Goal: Task Accomplishment & Management: Manage account settings

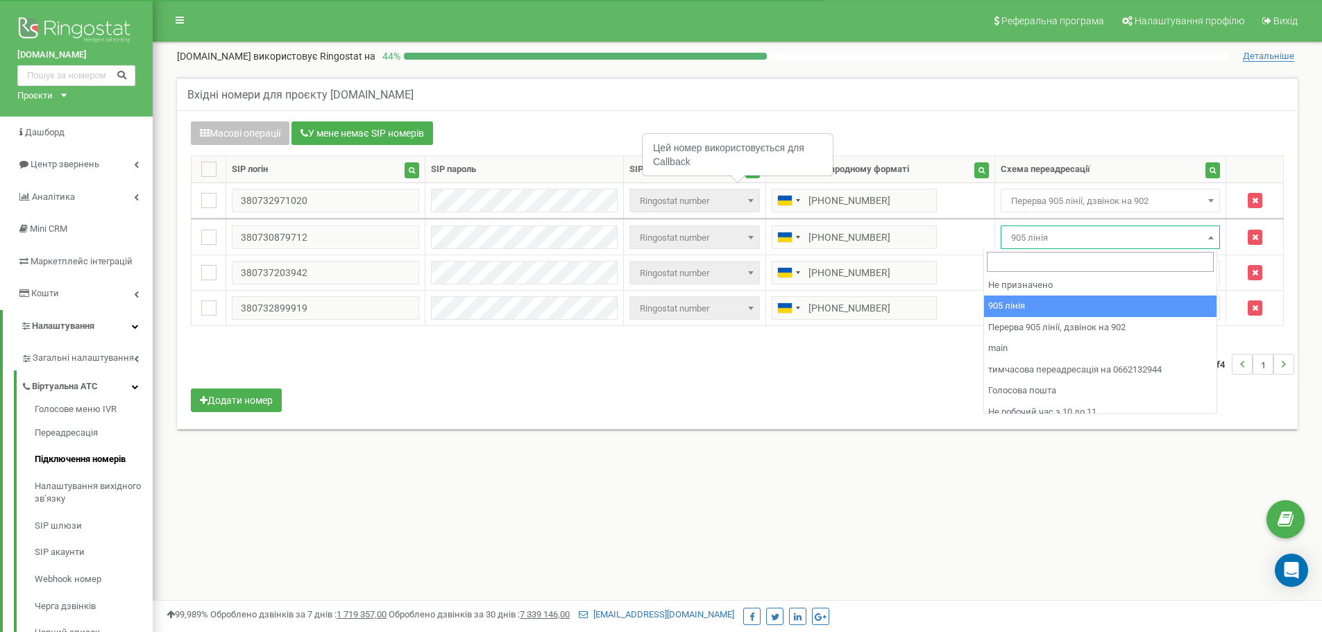
select select "173564"
click at [1099, 237] on span "905 лінія" at bounding box center [1110, 237] width 210 height 19
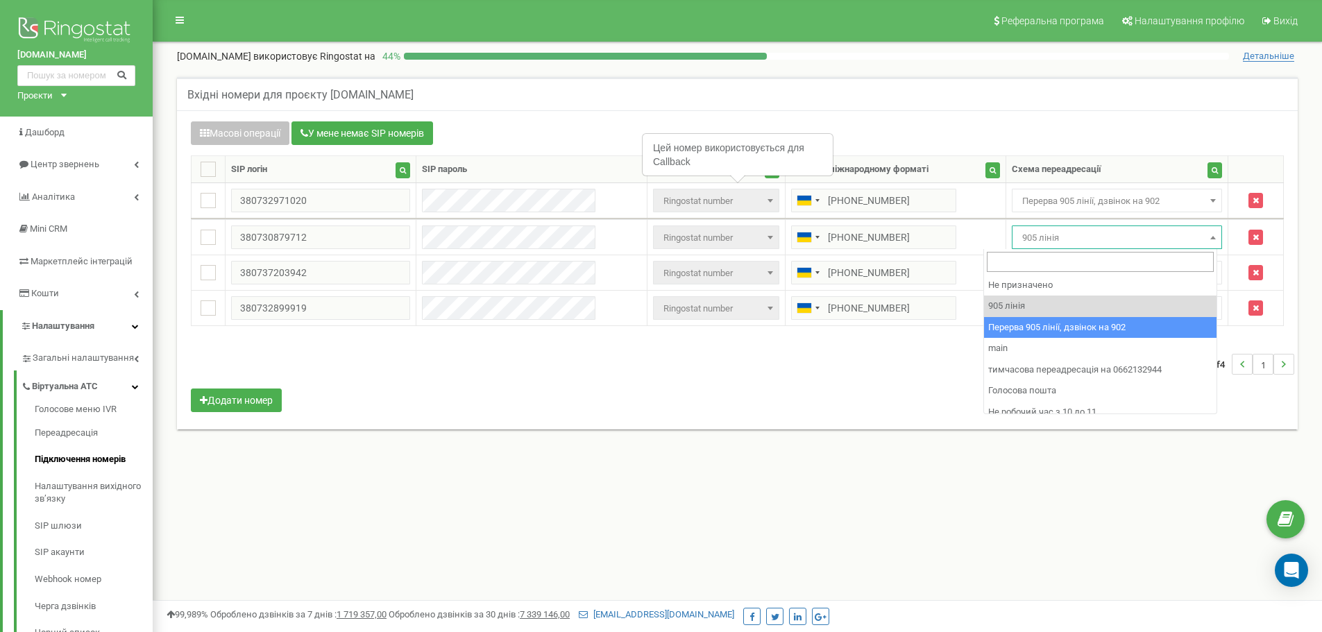
select select "173564"
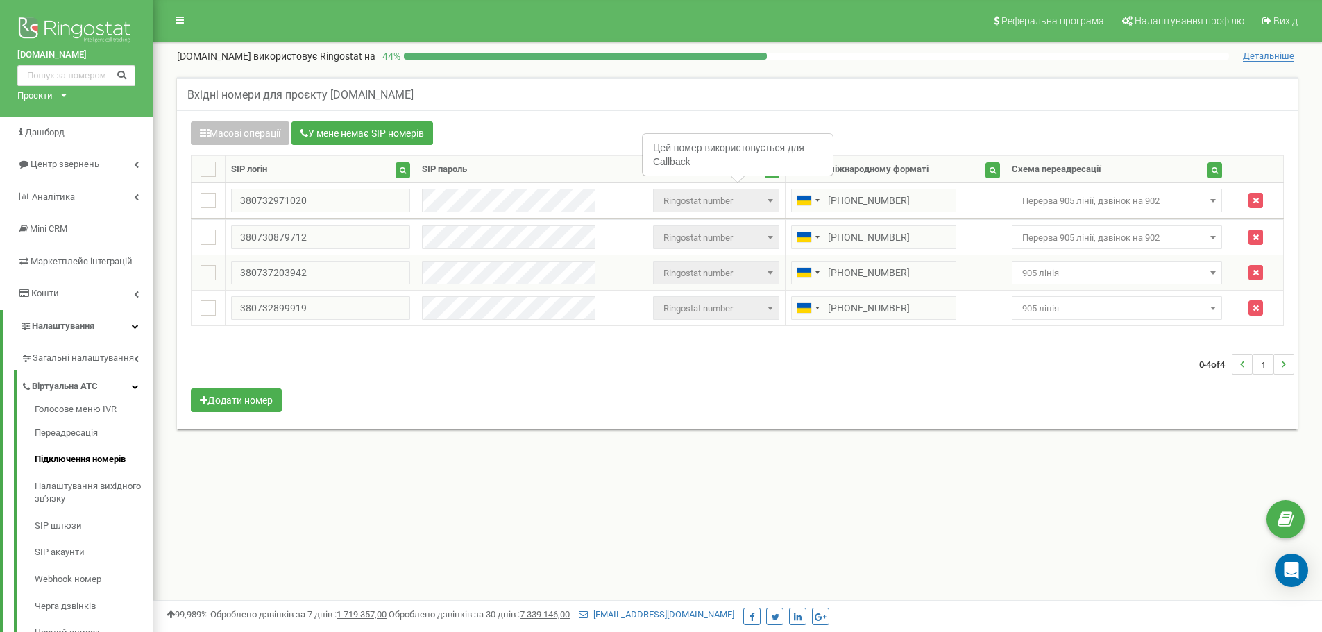
click at [1072, 263] on span "905 лінія" at bounding box center [1117, 273] width 211 height 24
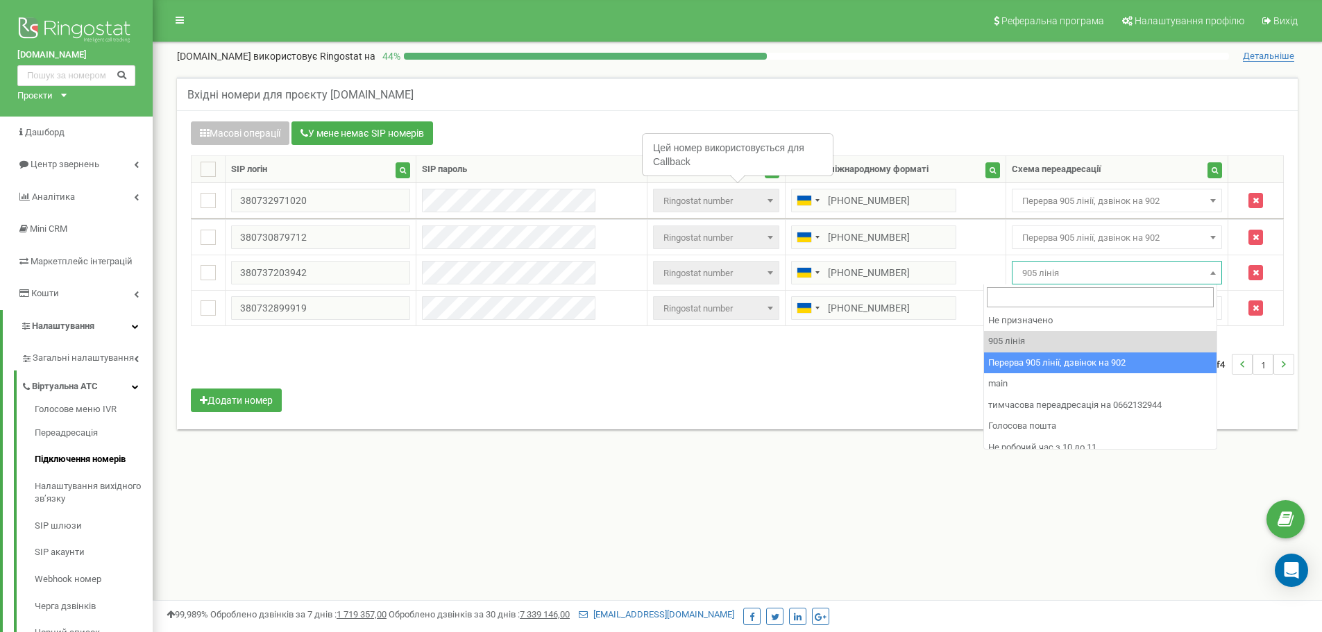
drag, startPoint x: 1037, startPoint y: 359, endPoint x: 1036, endPoint y: 321, distance: 38.9
select select "173564"
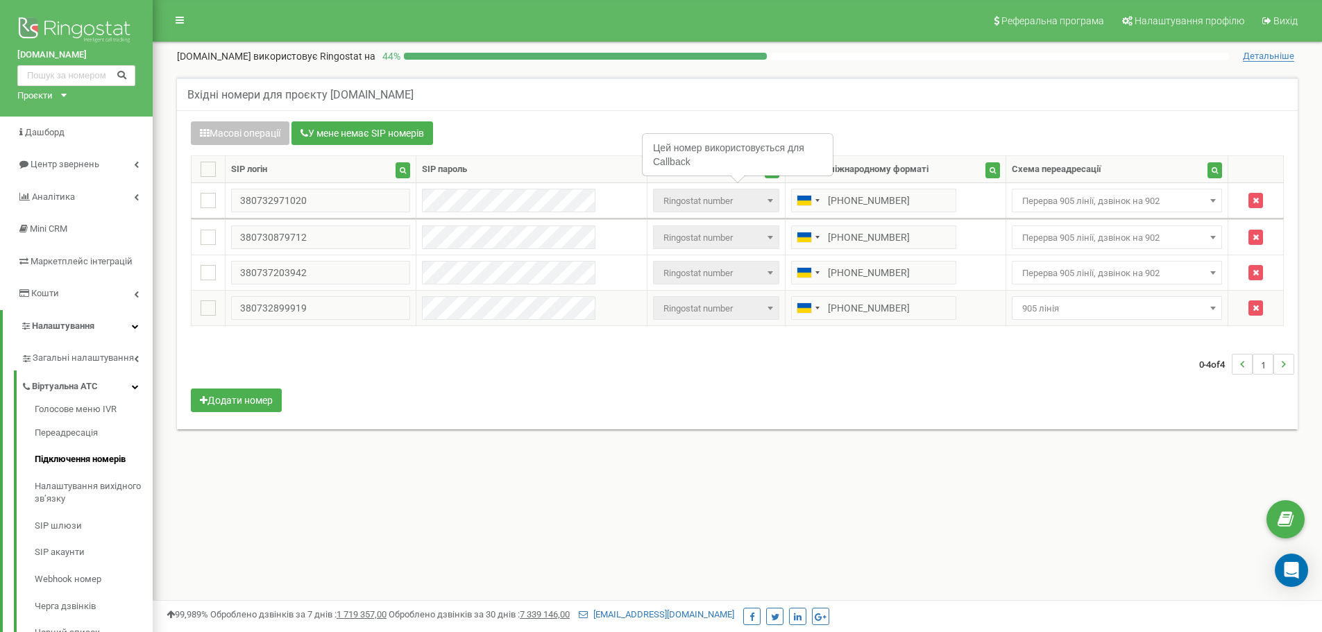
click at [1037, 311] on span "905 лінія" at bounding box center [1117, 308] width 201 height 19
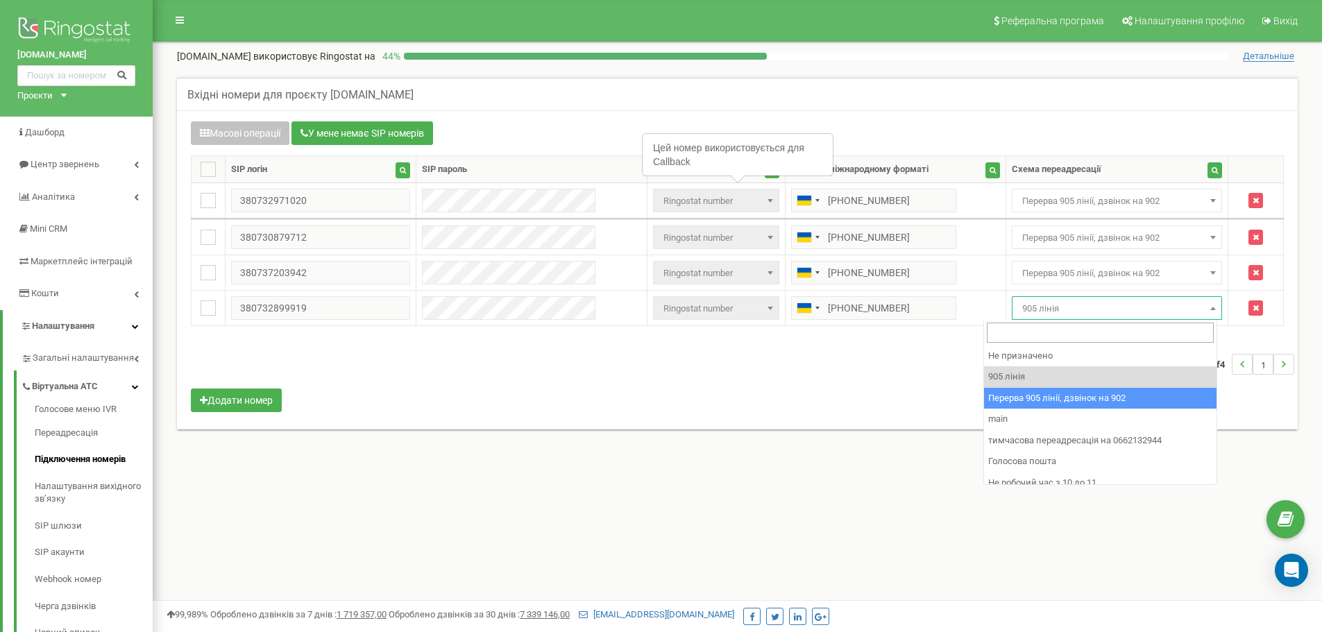
select select "173564"
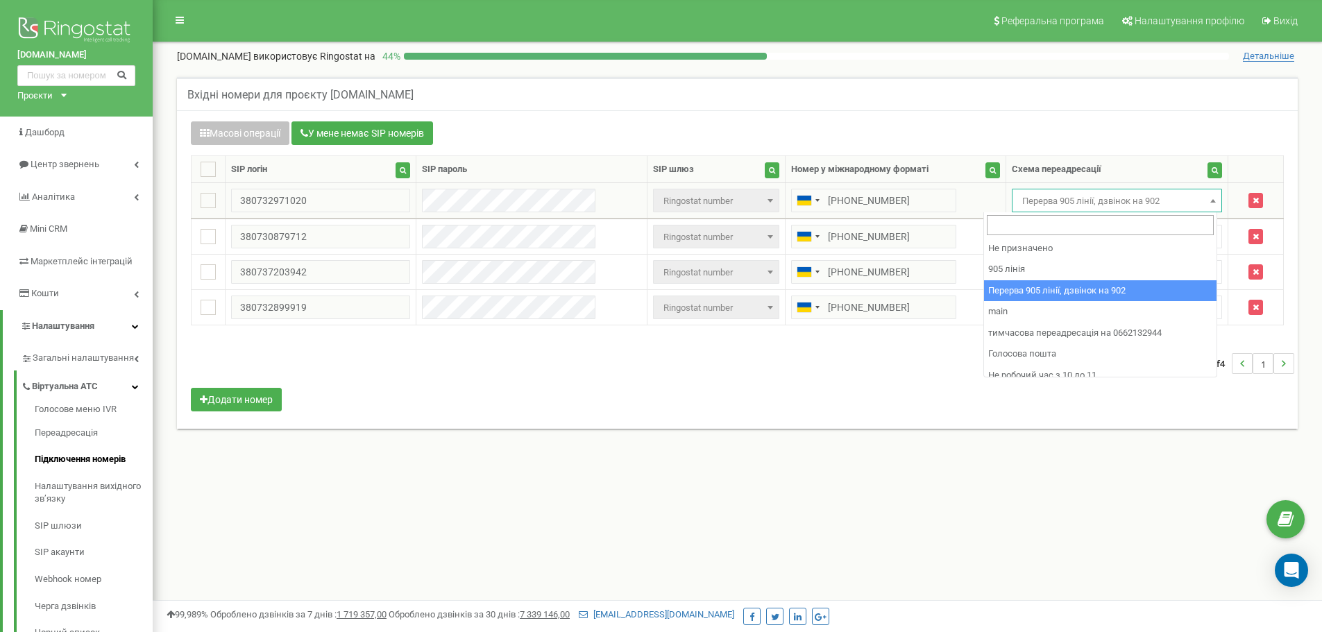
click at [1022, 203] on span "Перерва 905 лінії, дзвінок на 902" at bounding box center [1117, 201] width 201 height 19
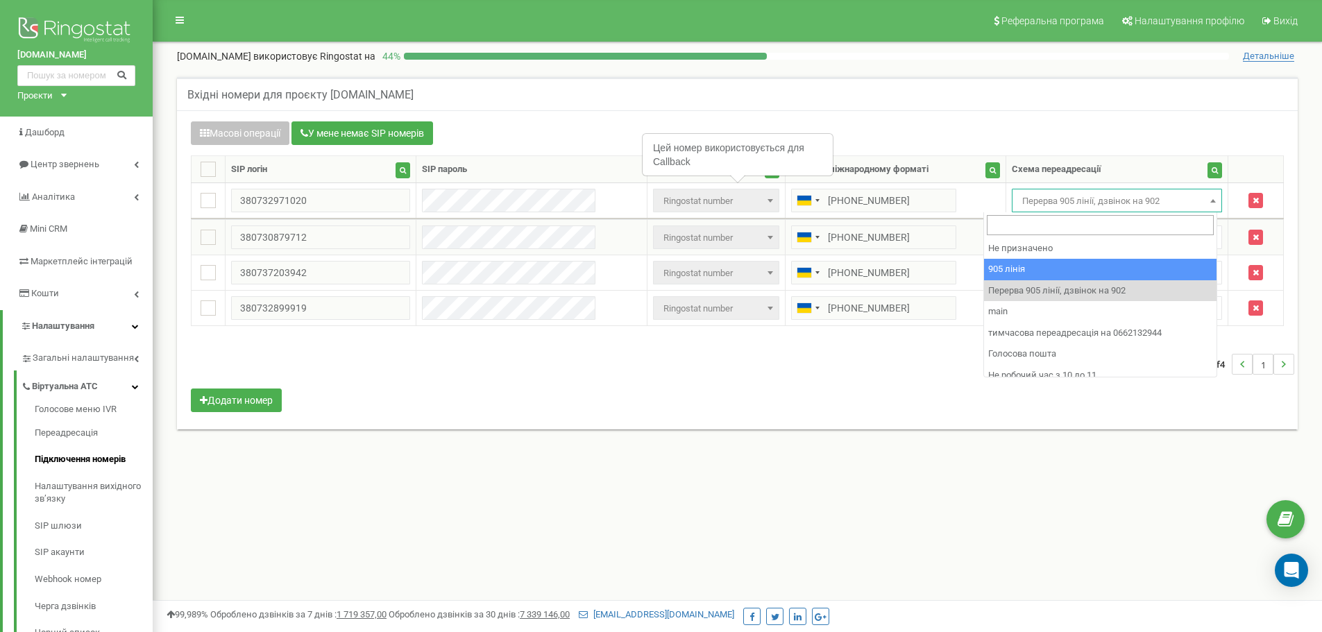
drag, startPoint x: 1033, startPoint y: 266, endPoint x: 1037, endPoint y: 242, distance: 24.6
select select "173559"
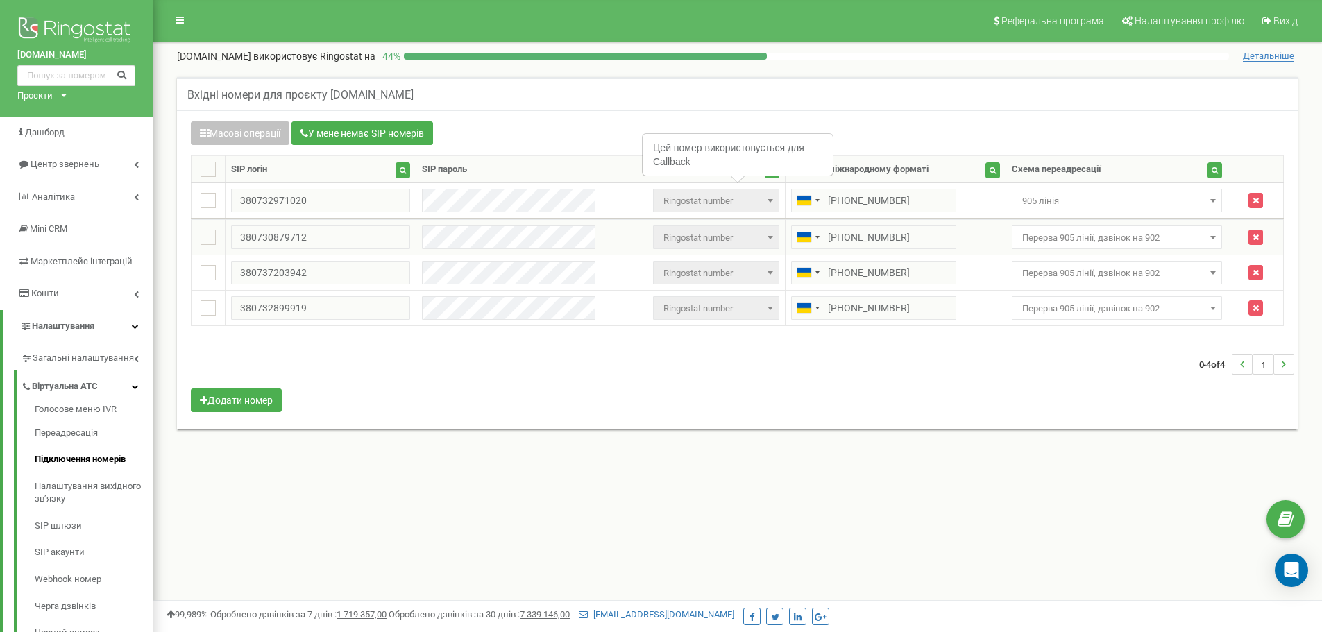
drag, startPoint x: 1038, startPoint y: 237, endPoint x: 1031, endPoint y: 246, distance: 10.8
click at [1036, 240] on span "Перерва 905 лінії, дзвінок на 902" at bounding box center [1117, 237] width 201 height 19
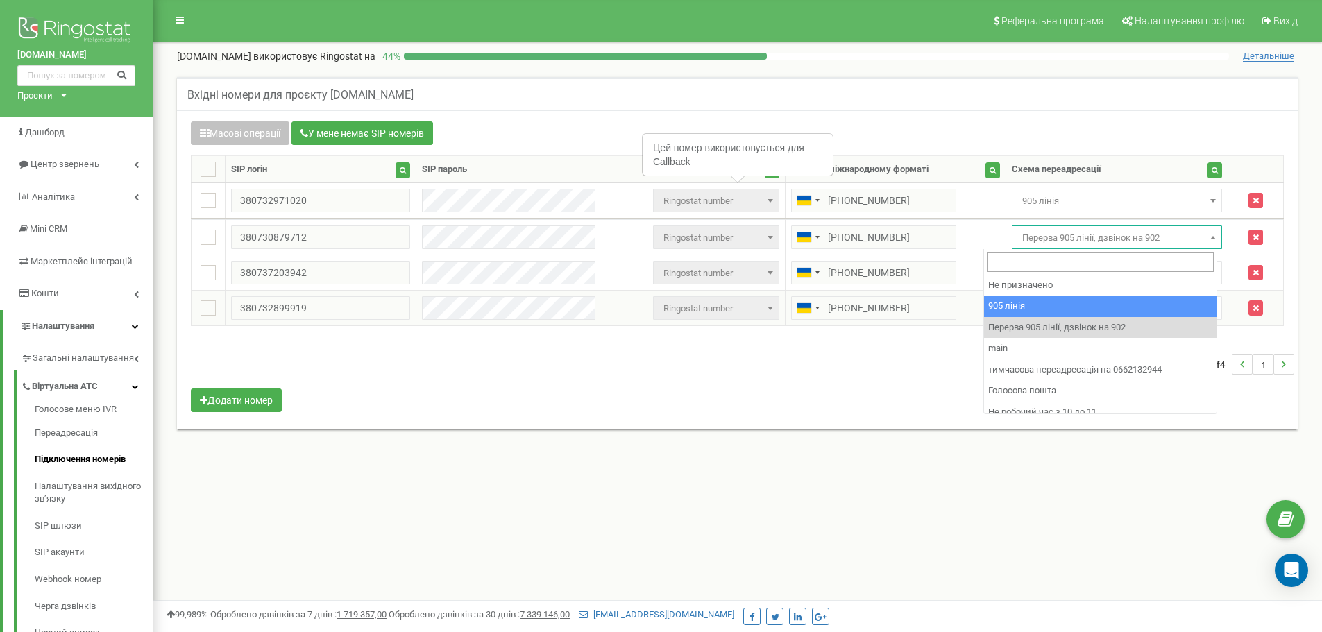
drag, startPoint x: 989, startPoint y: 314, endPoint x: 999, endPoint y: 302, distance: 15.8
select select "173559"
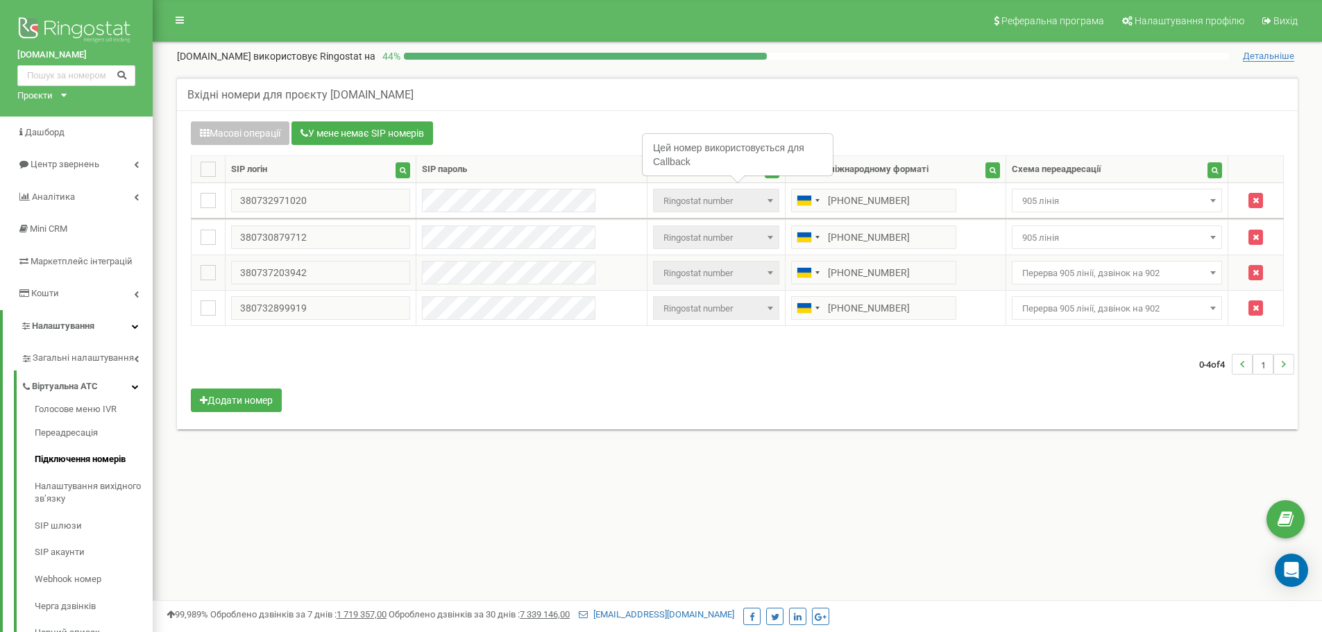
drag, startPoint x: 1009, startPoint y: 263, endPoint x: 1013, endPoint y: 282, distance: 19.9
click at [1012, 263] on span "Перерва 905 лінії, дзвінок на 902" at bounding box center [1117, 273] width 211 height 24
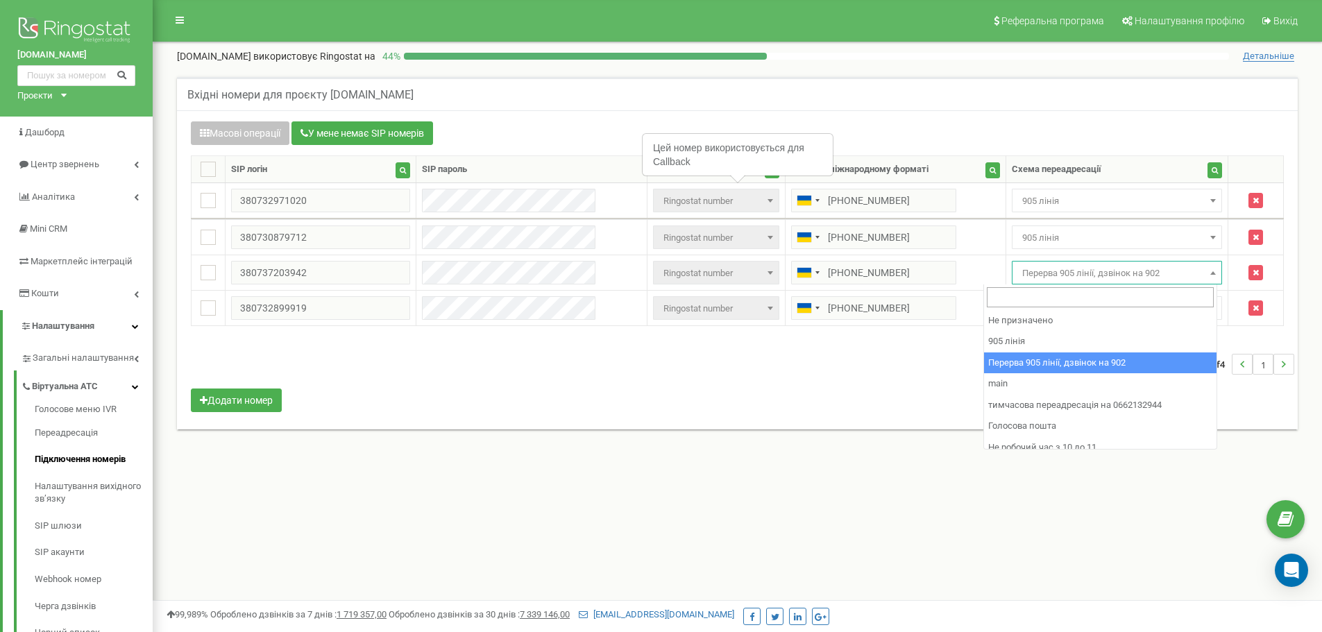
drag, startPoint x: 1011, startPoint y: 352, endPoint x: 1015, endPoint y: 327, distance: 26.0
select select "173559"
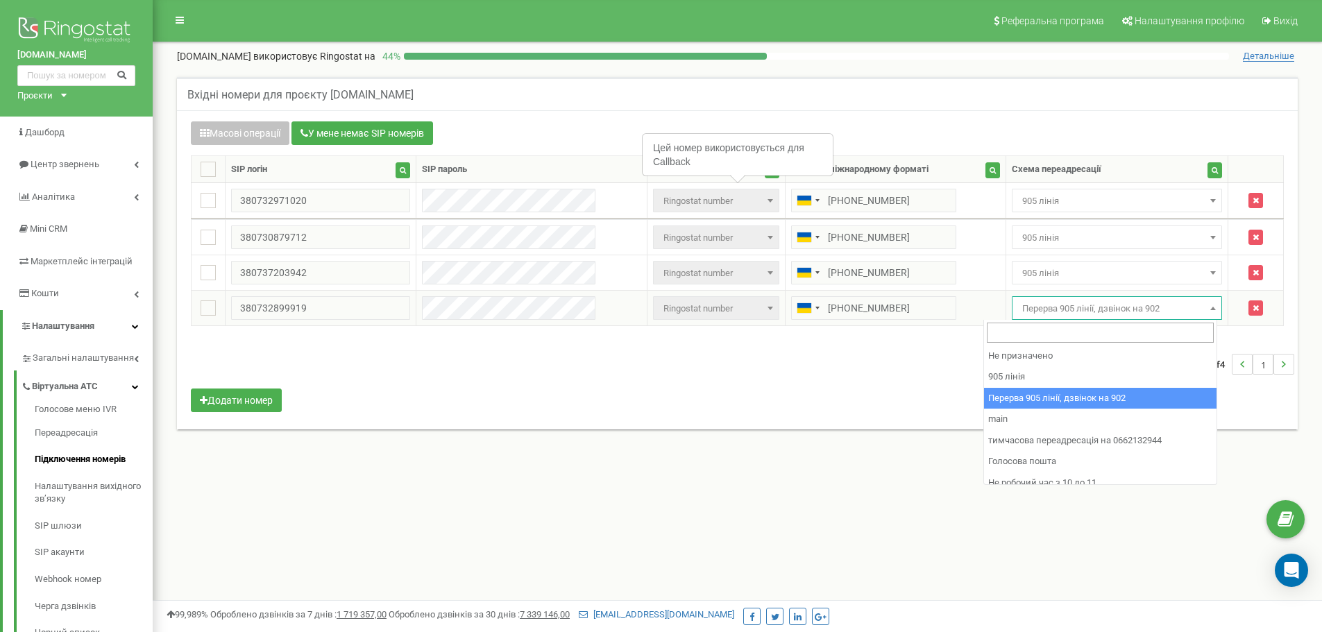
click at [1017, 316] on span "Перерва 905 лінії, дзвінок на 902" at bounding box center [1117, 308] width 201 height 19
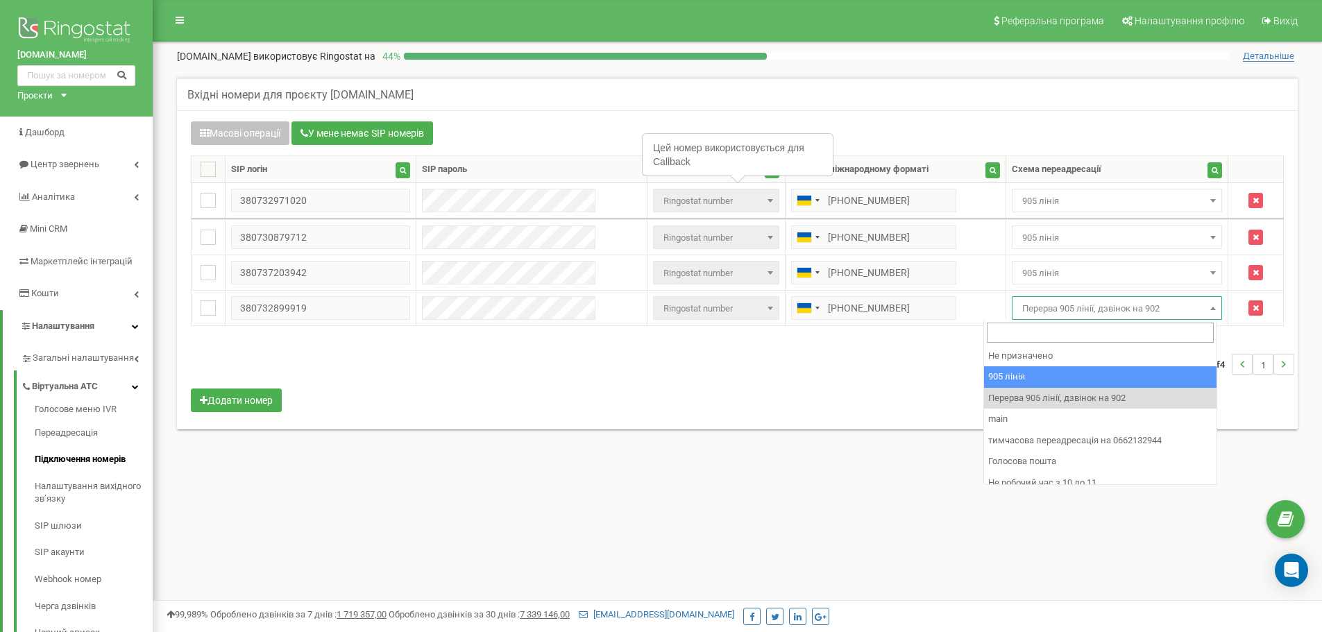
select select "173559"
